Goal: Task Accomplishment & Management: Complete application form

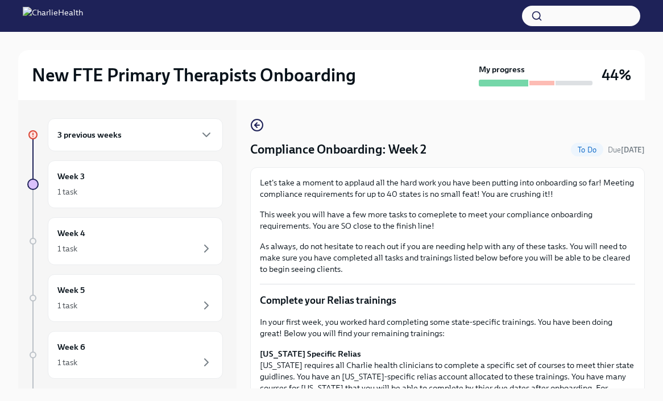
scroll to position [386, 0]
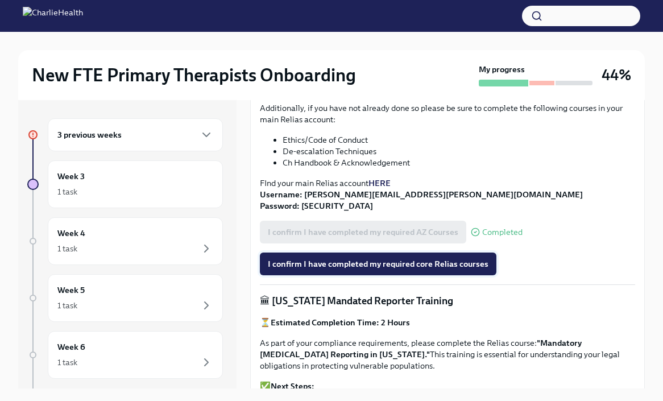
click at [422, 268] on span "I confirm I have completed my required core Relias courses" at bounding box center [378, 263] width 220 height 11
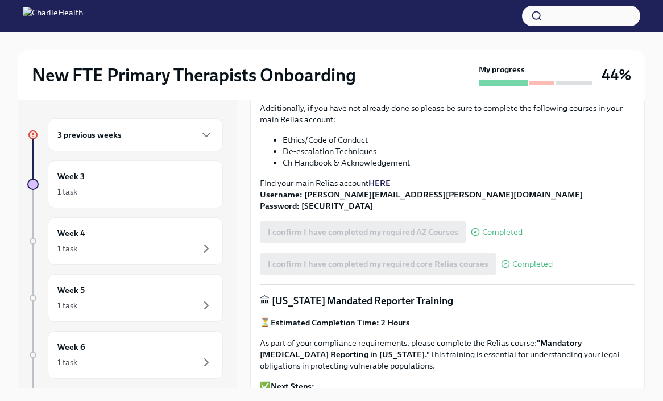
click at [518, 318] on p "⏳ Estimated Completion Time: 2 Hours" at bounding box center [447, 321] width 375 height 11
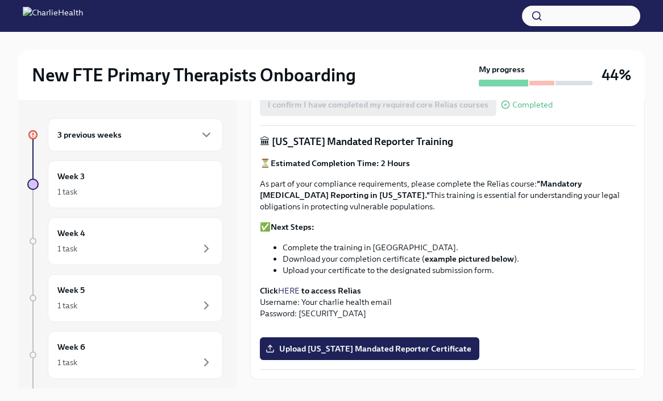
scroll to position [568, 0]
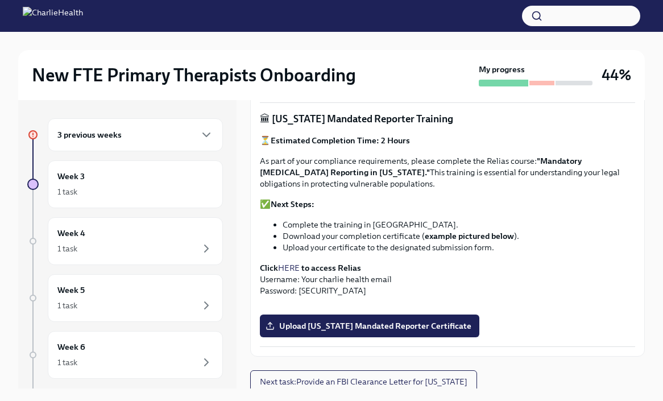
click at [293, 265] on link "HERE" at bounding box center [289, 268] width 22 height 10
click at [509, 221] on li "Complete the training in [GEOGRAPHIC_DATA]." at bounding box center [458, 224] width 352 height 11
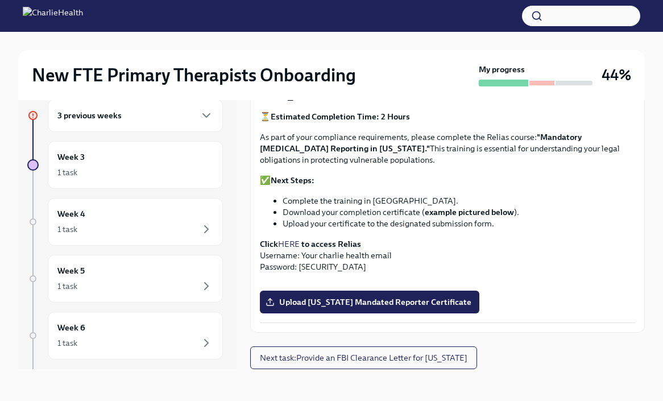
scroll to position [782, 0]
click at [418, 307] on span "Upload [US_STATE] Mandated Reporter Certificate" at bounding box center [369, 301] width 203 height 11
click at [0, 0] on input "Upload [US_STATE] Mandated Reporter Certificate" at bounding box center [0, 0] width 0 height 0
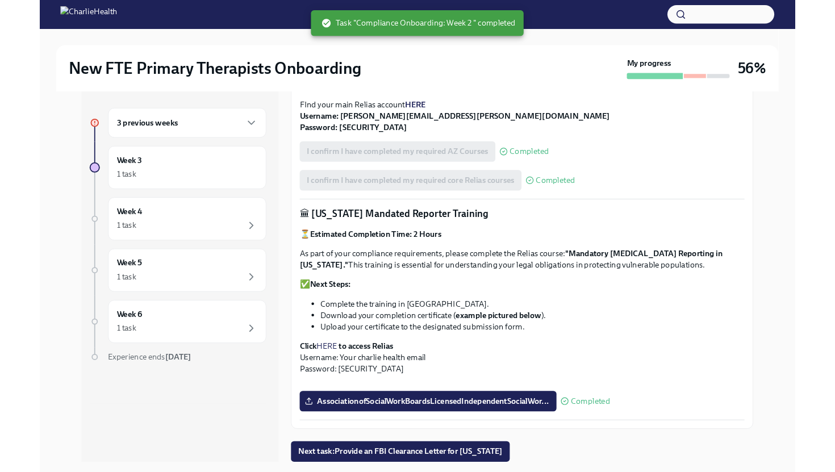
scroll to position [0, 0]
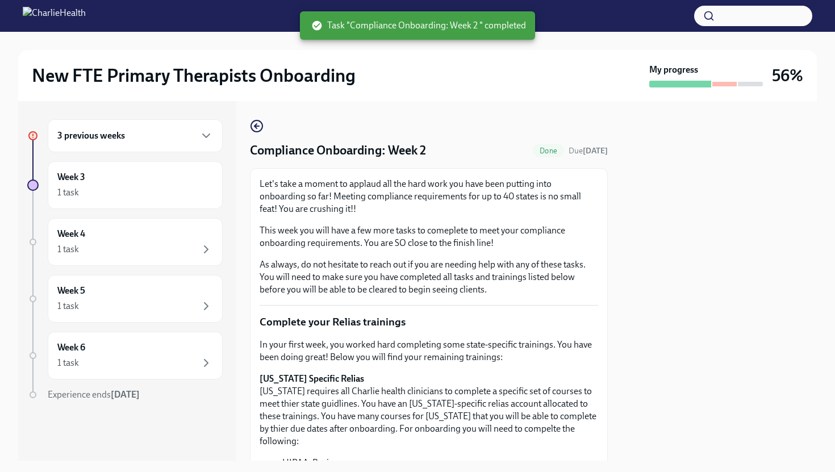
click at [535, 281] on p "As always, do not hesitate to reach out if you are needing help with any of the…" at bounding box center [429, 278] width 339 height 38
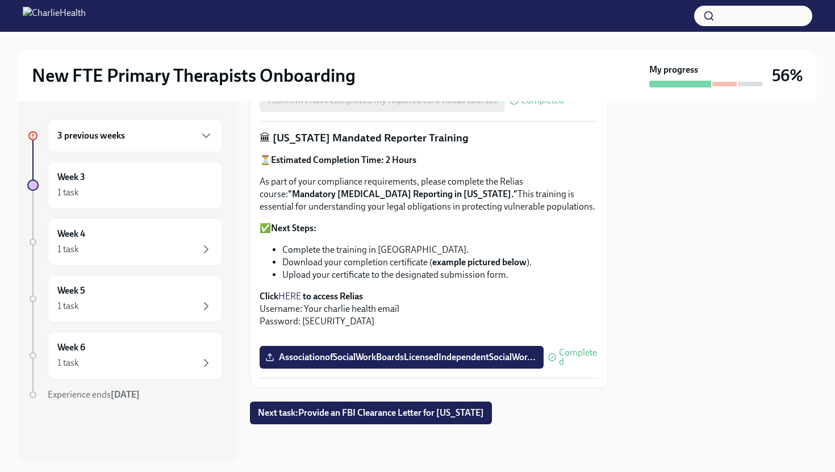
scroll to position [805, 0]
click at [459, 400] on span "Next task : Provide an FBI Clearance Letter for [US_STATE]" at bounding box center [371, 412] width 226 height 11
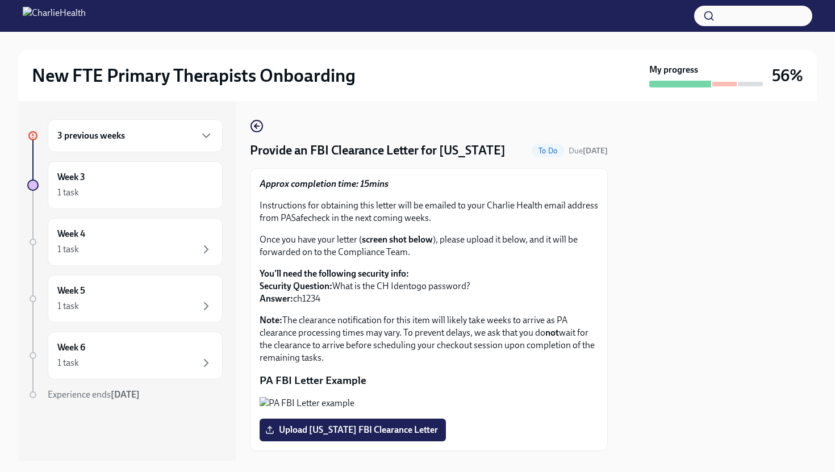
click at [542, 357] on p "Note: The clearance notification for this item will likely take weeks to arrive…" at bounding box center [429, 339] width 339 height 50
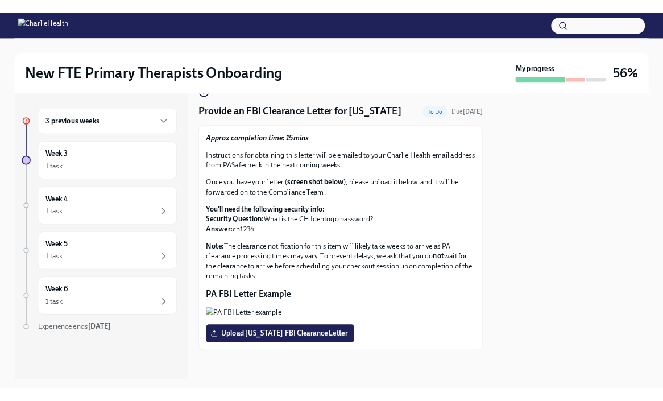
scroll to position [14, 0]
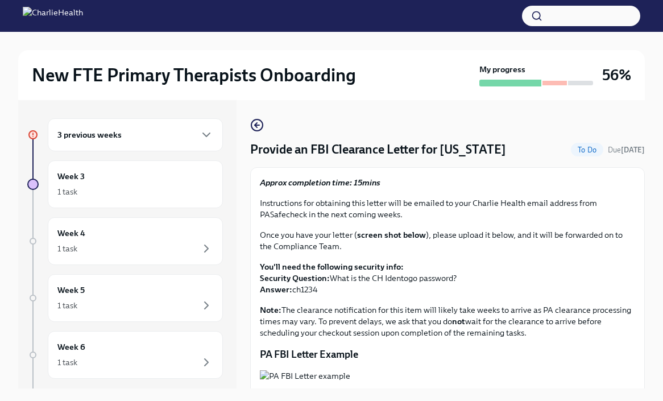
click at [461, 124] on div "Provide an FBI Clearance Letter for [US_STATE] To Do Due [DATE] Approx completi…" at bounding box center [447, 270] width 394 height 305
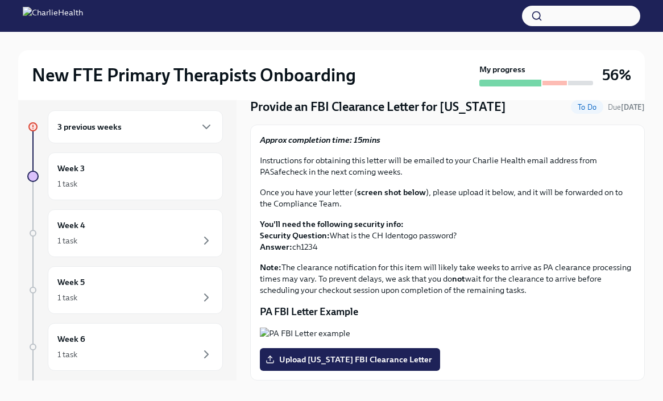
scroll to position [19, 0]
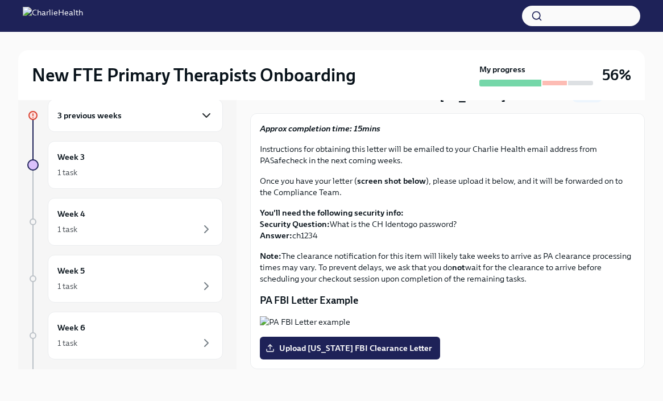
click at [207, 115] on icon "button" at bounding box center [206, 115] width 7 height 3
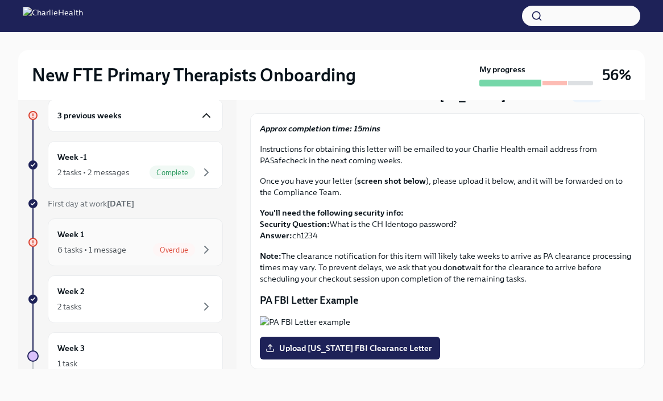
click at [151, 235] on div "Week 1 6 tasks • 1 message Overdue" at bounding box center [135, 242] width 156 height 28
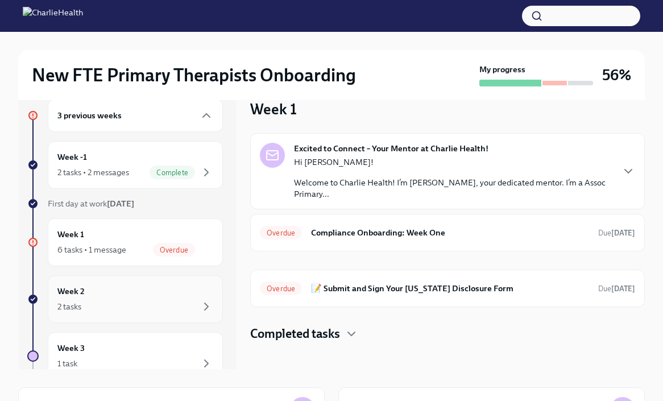
click at [198, 304] on div "2 tasks" at bounding box center [135, 306] width 156 height 14
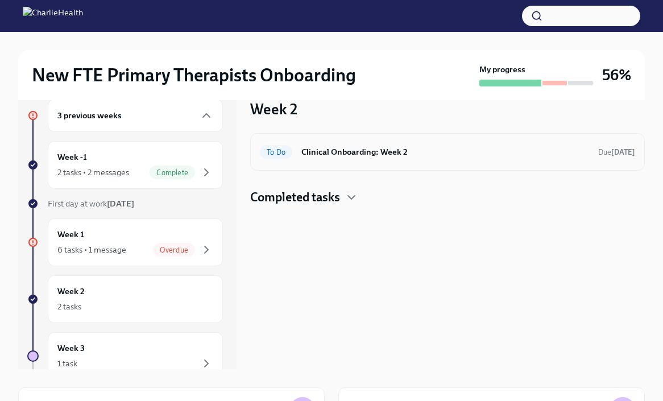
click at [355, 161] on div "To Do Clinical Onboarding: Week 2 Due [DATE]" at bounding box center [447, 152] width 394 height 38
click at [308, 195] on h4 "Completed tasks" at bounding box center [295, 197] width 90 height 17
click at [325, 195] on h4 "Completed tasks" at bounding box center [295, 197] width 90 height 17
click at [289, 153] on span "To Do" at bounding box center [276, 152] width 32 height 9
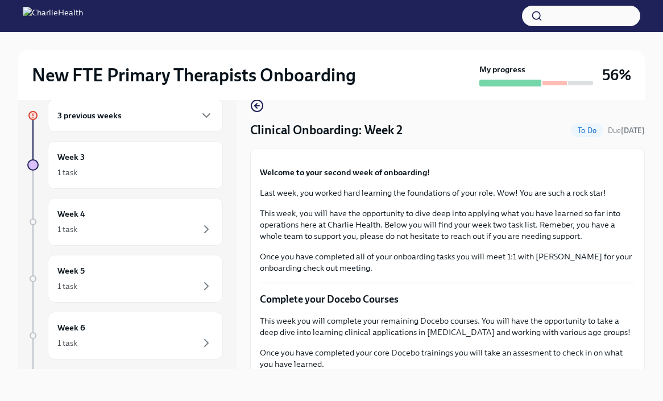
click at [500, 370] on div "3 previous weeks Week 3 1 task Week 4 1 task Week 5 1 task Week 6 1 task Experi…" at bounding box center [331, 234] width 626 height 306
click at [598, 273] on div "Welcome to your second week of onboarding! Last week, you worked hard learning …" at bounding box center [447, 219] width 375 height 107
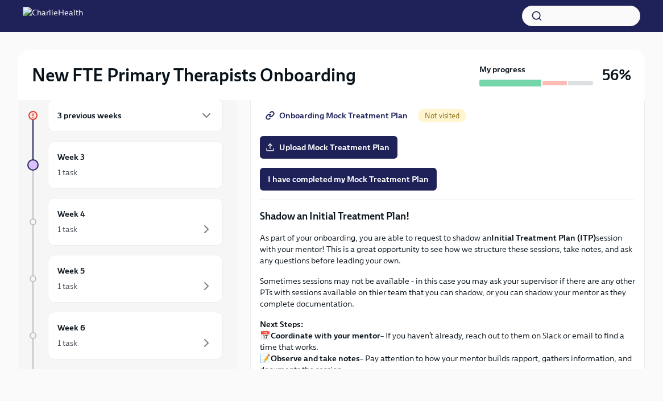
scroll to position [838, 0]
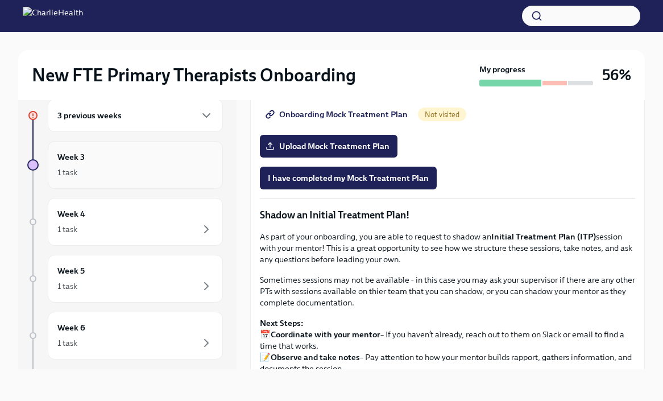
click at [184, 168] on div "1 task" at bounding box center [135, 172] width 156 height 14
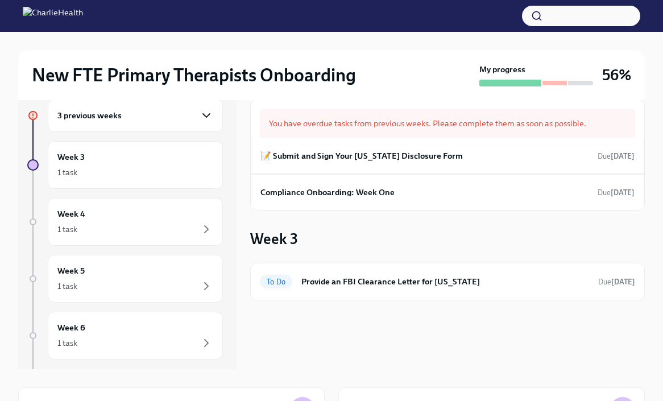
click at [209, 119] on icon "button" at bounding box center [206, 116] width 14 height 14
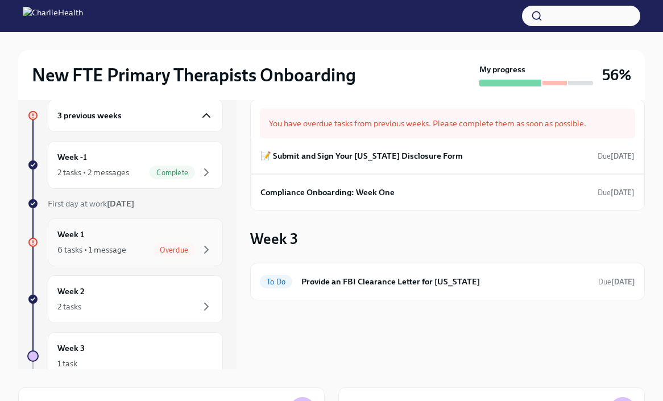
click at [170, 237] on div "Week 1 6 tasks • 1 message Overdue" at bounding box center [135, 242] width 156 height 28
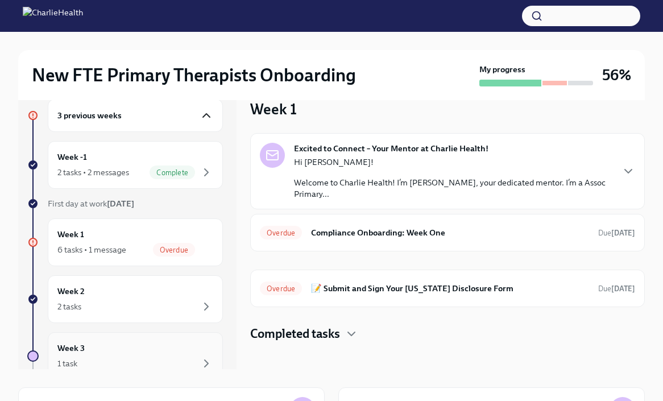
click at [161, 337] on div "Week 3 1 task" at bounding box center [135, 356] width 175 height 48
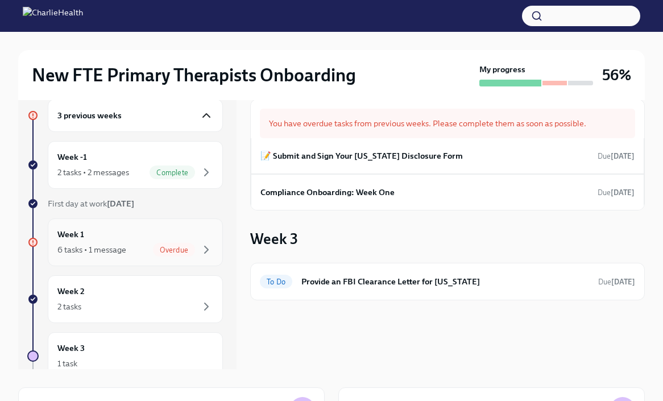
click at [177, 252] on span "Overdue" at bounding box center [174, 249] width 42 height 9
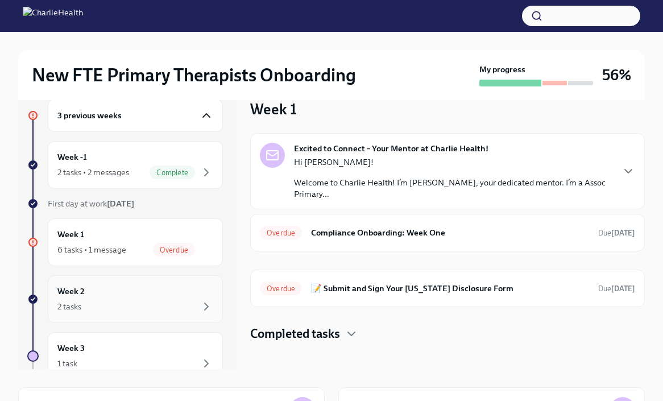
click at [161, 301] on div "2 tasks" at bounding box center [135, 306] width 156 height 14
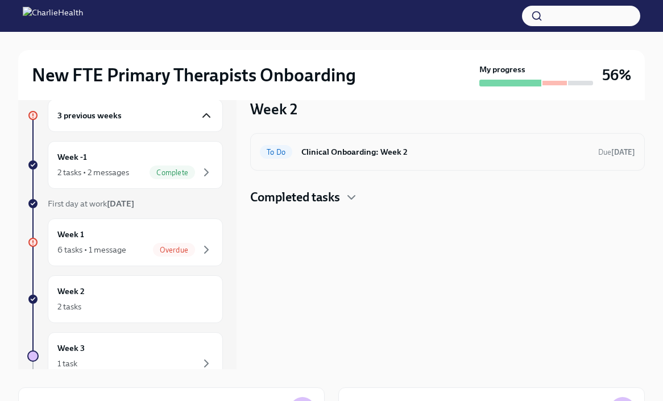
click at [356, 149] on h6 "Clinical Onboarding: Week 2" at bounding box center [445, 151] width 288 height 13
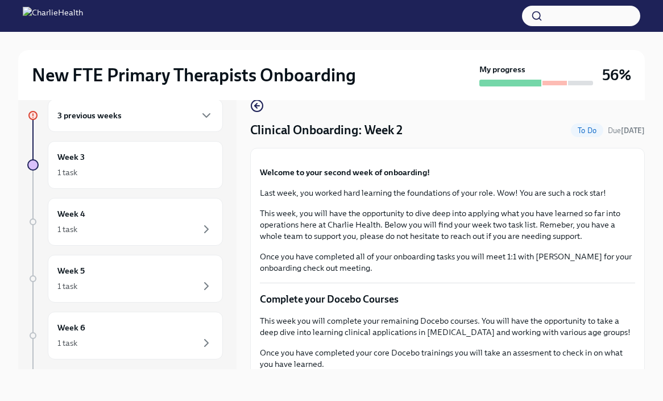
click at [551, 178] on p "Welcome to your second week of onboarding!" at bounding box center [447, 171] width 375 height 11
